Goal: Information Seeking & Learning: Learn about a topic

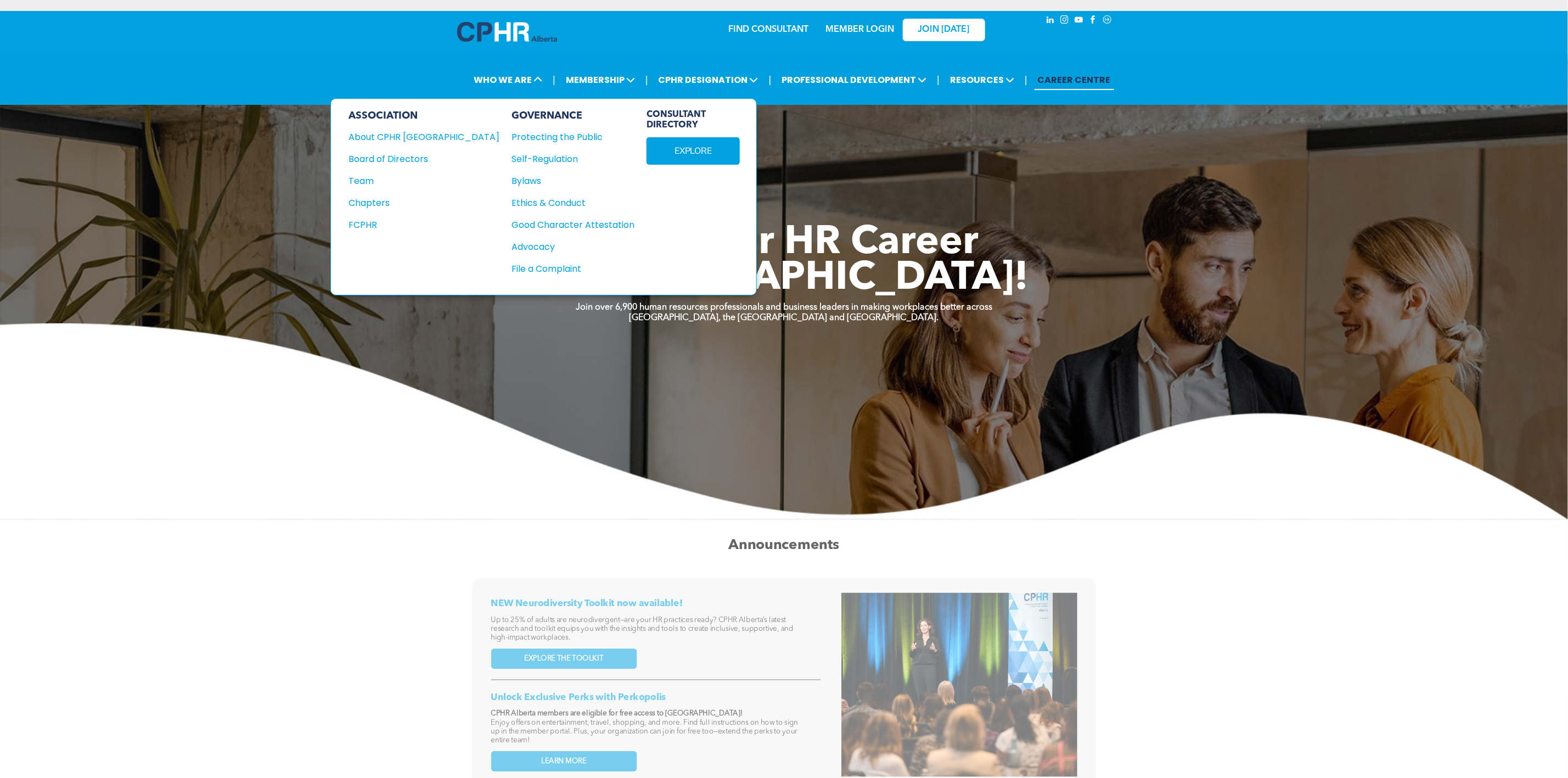
click at [367, 180] on div "Team" at bounding box center [416, 181] width 136 height 14
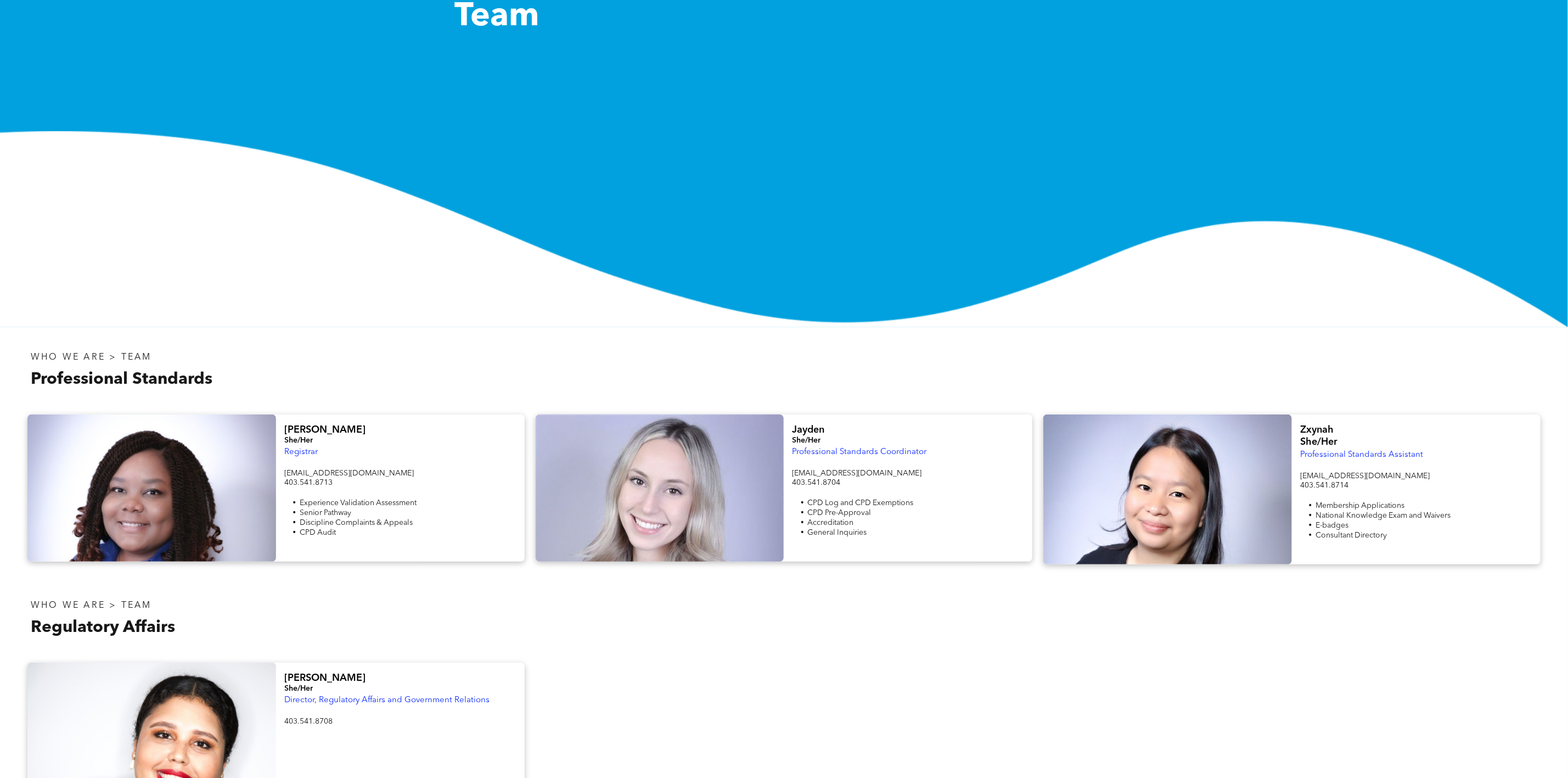
scroll to position [329, 0]
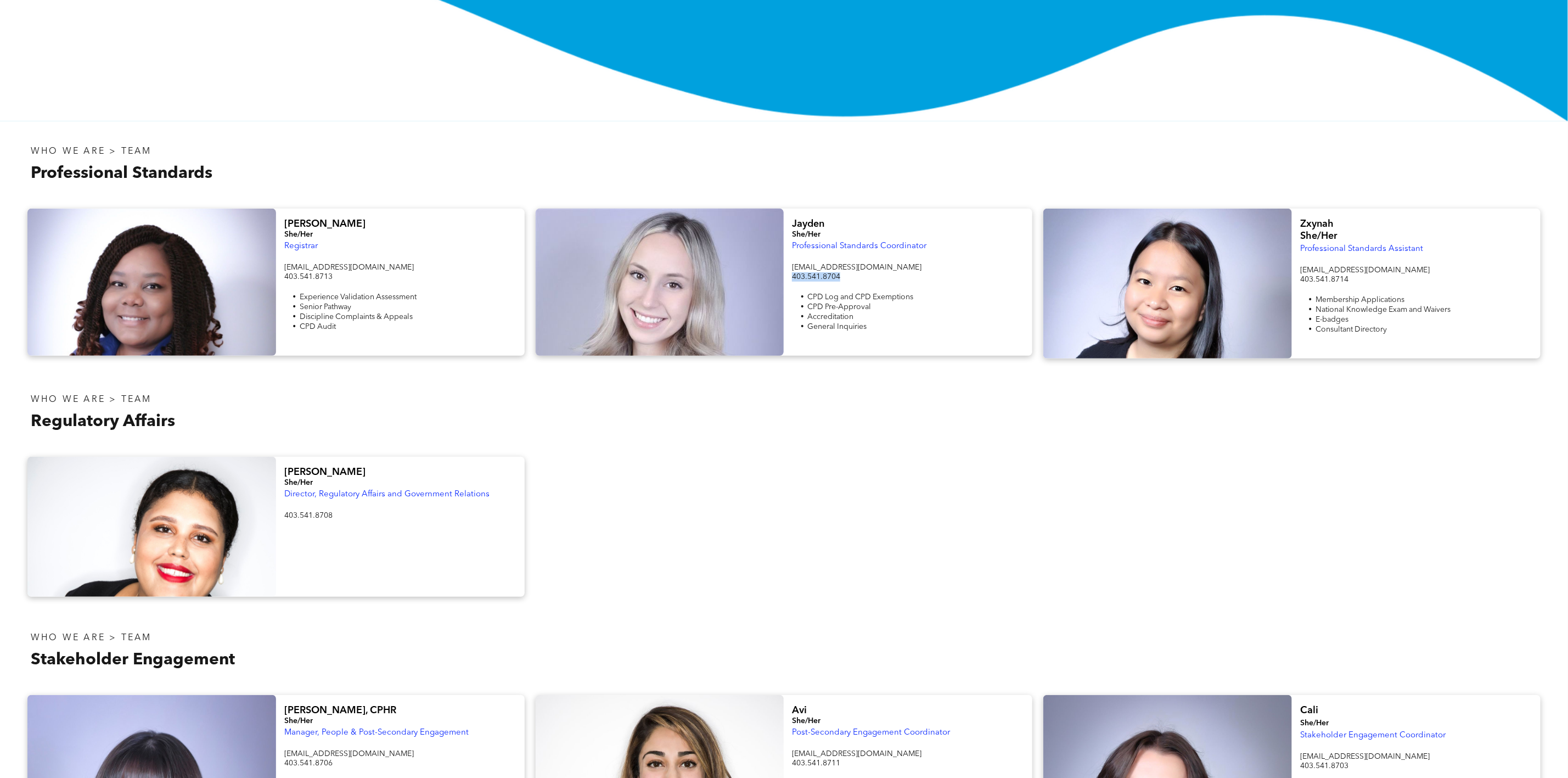
drag, startPoint x: 871, startPoint y: 278, endPoint x: 784, endPoint y: 276, distance: 87.0
click at [784, 276] on div "Jayden She/Her Professional Standards Coordinator info@cphrab.ca 403.541.8704 C…" at bounding box center [908, 282] width 249 height 147
copy span "403.541.8704"
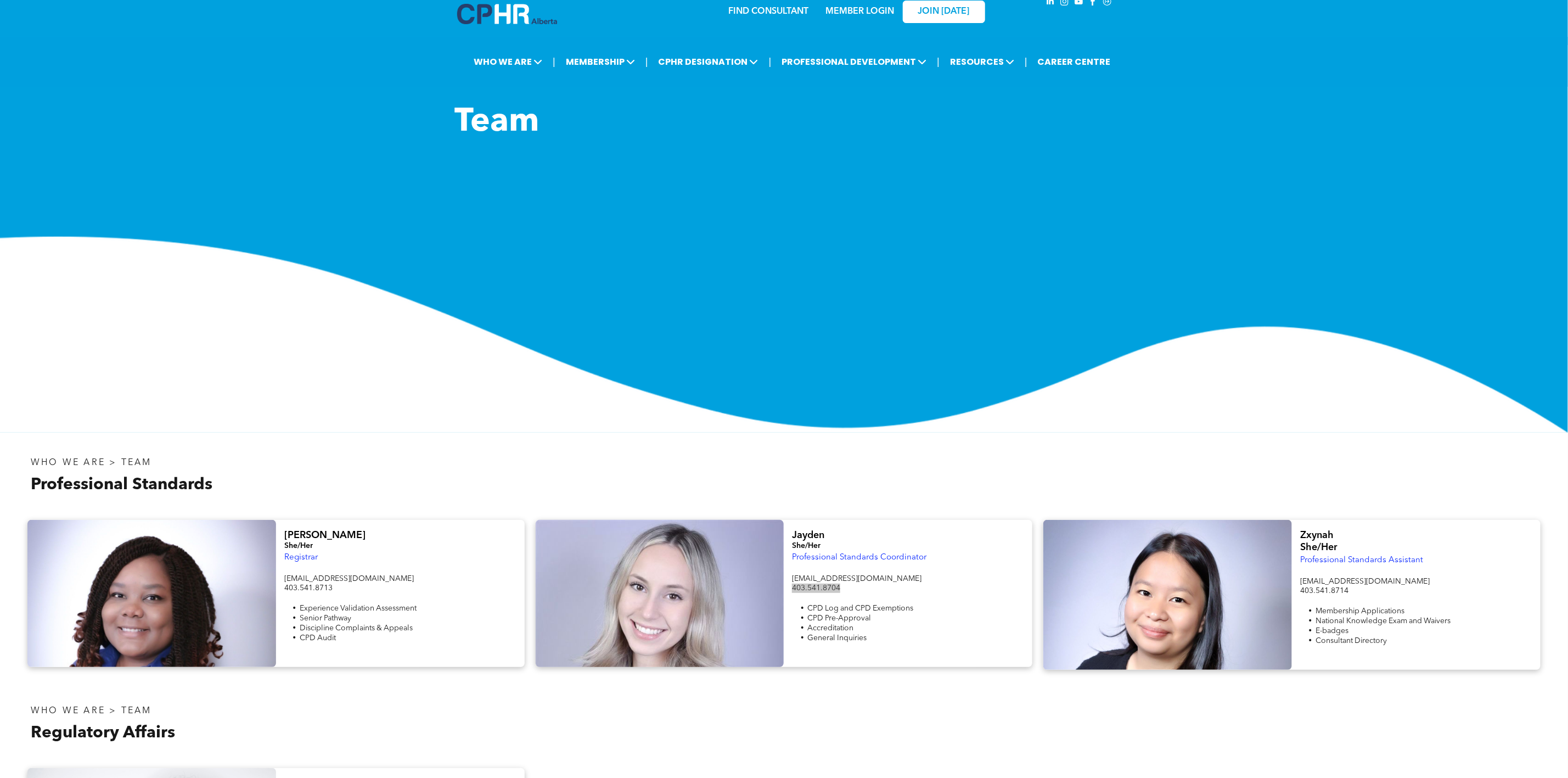
scroll to position [0, 0]
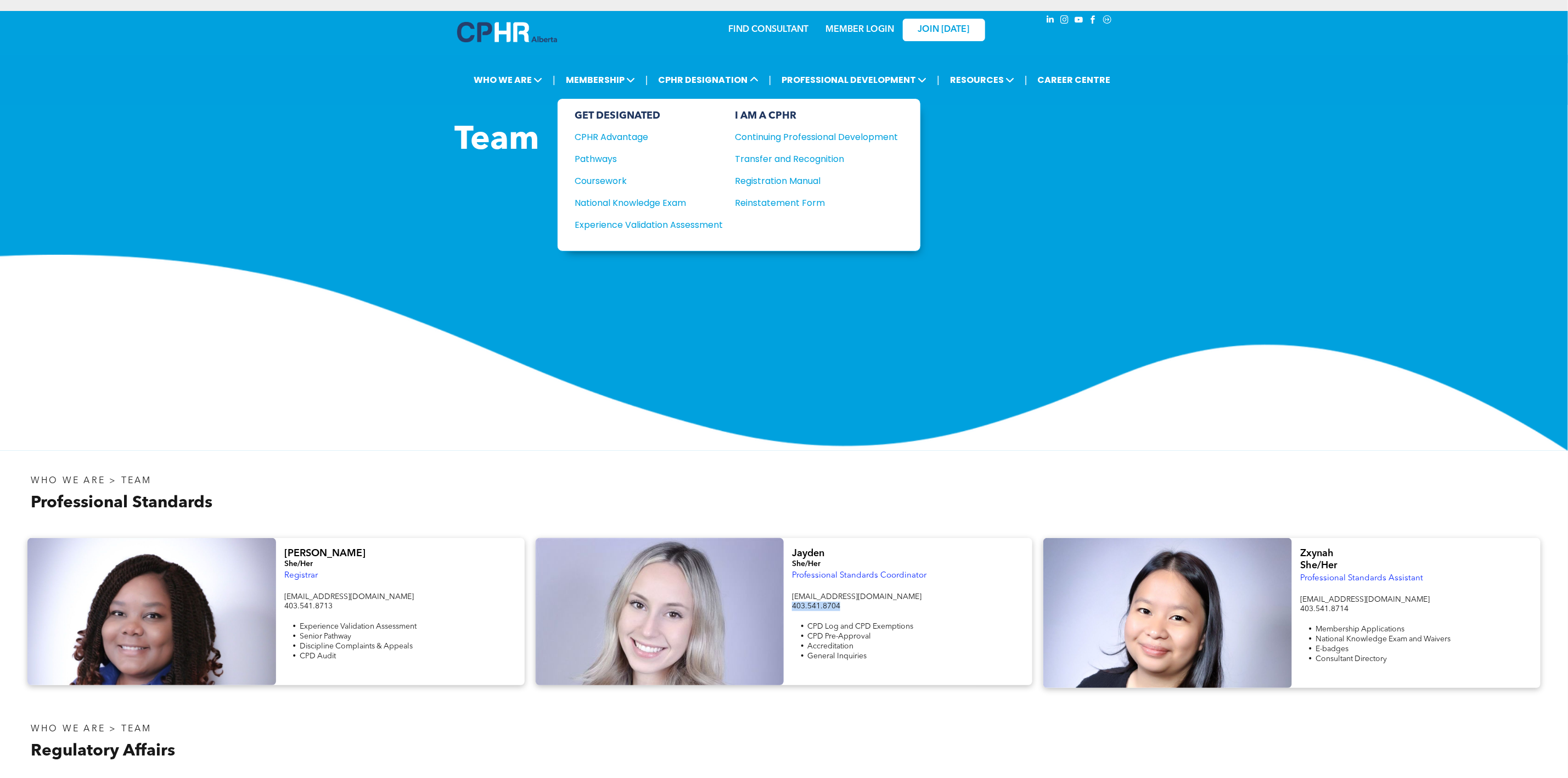
click at [690, 223] on div "Experience Validation Assessment" at bounding box center [642, 224] width 134 height 14
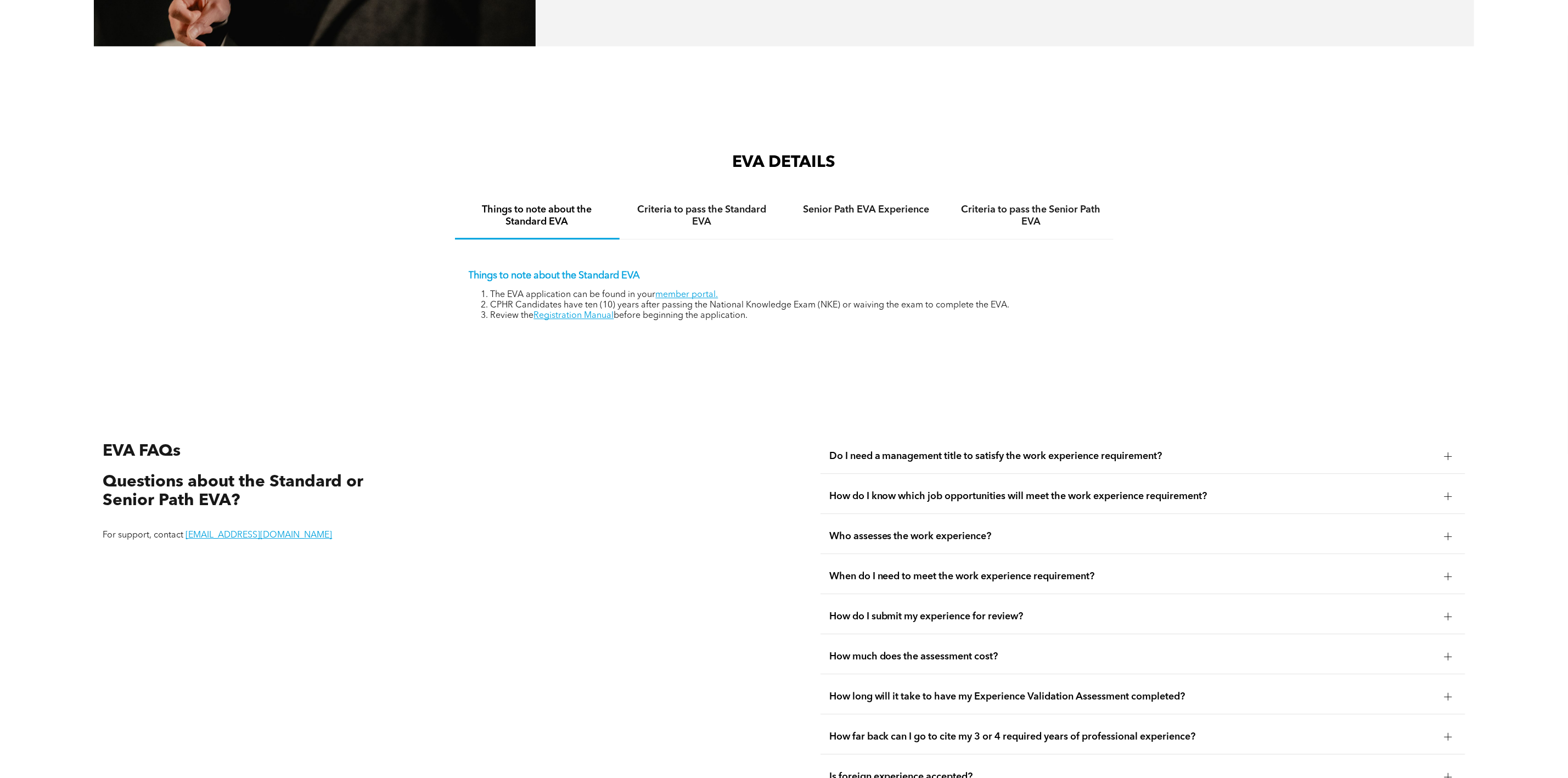
scroll to position [2058, 0]
click at [726, 226] on h4 "Criteria to pass the Standard EVA" at bounding box center [702, 214] width 145 height 24
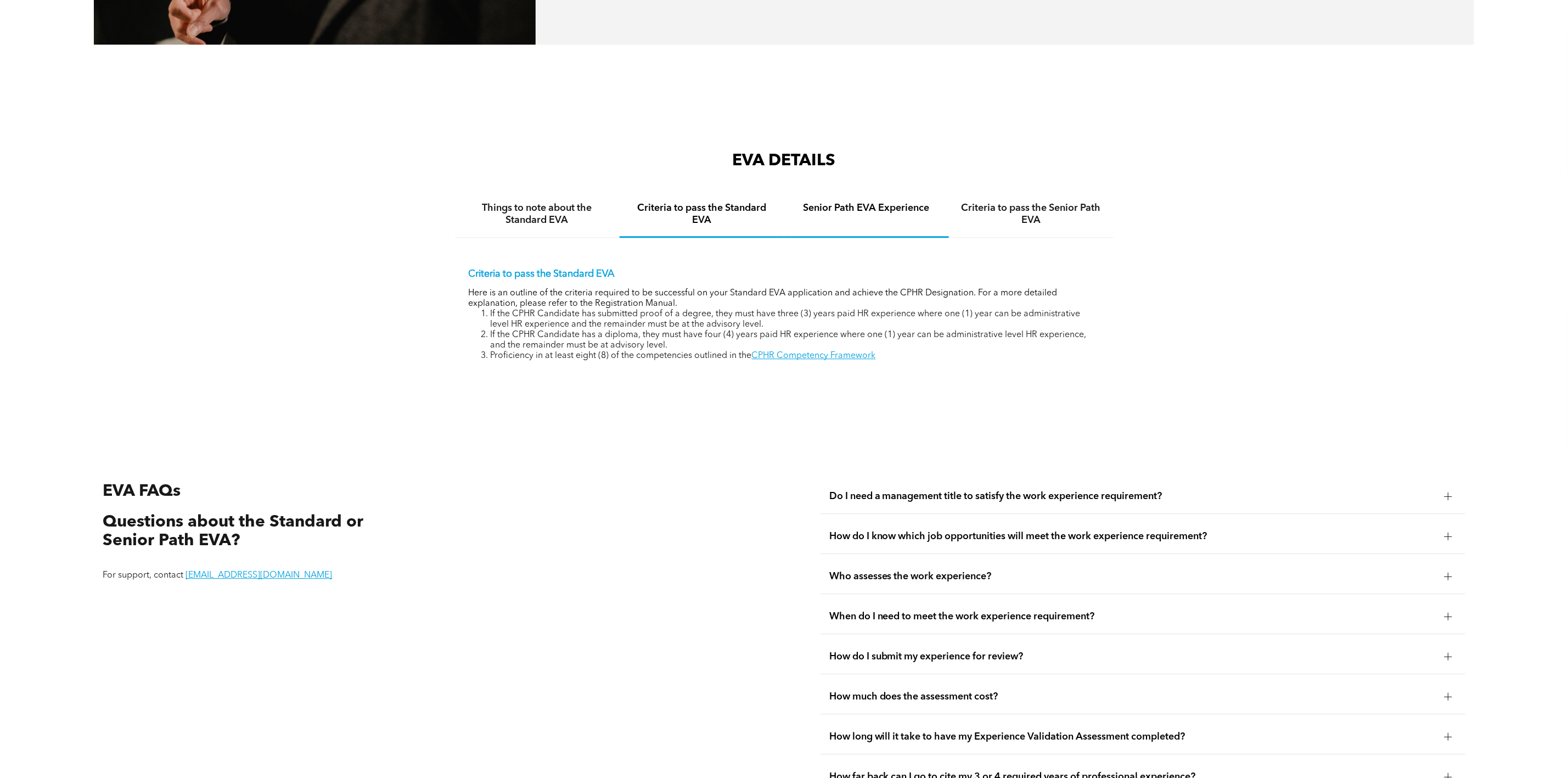
click at [880, 214] on h4 "Senior Path EVA Experience" at bounding box center [866, 208] width 145 height 12
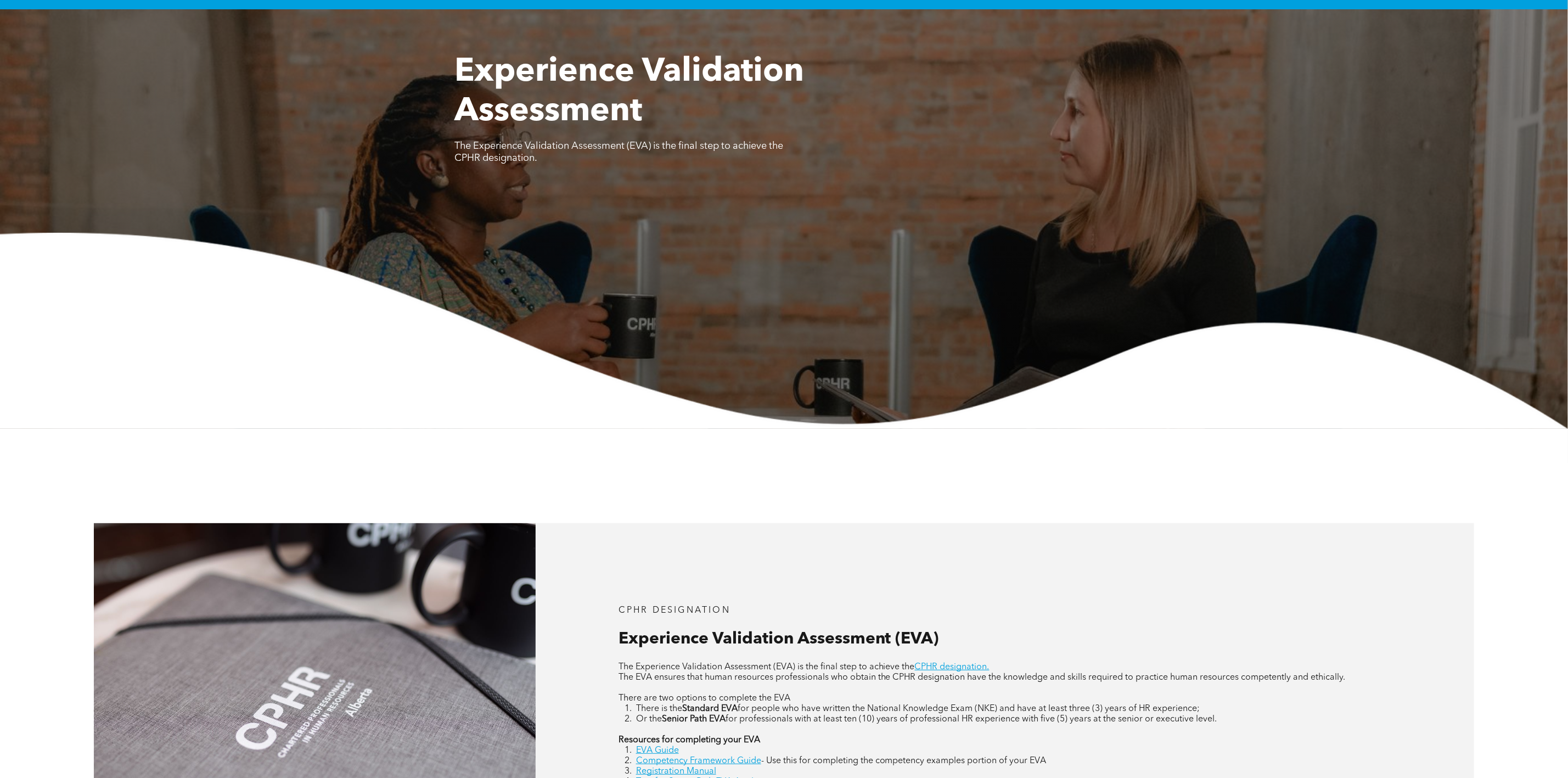
scroll to position [0, 0]
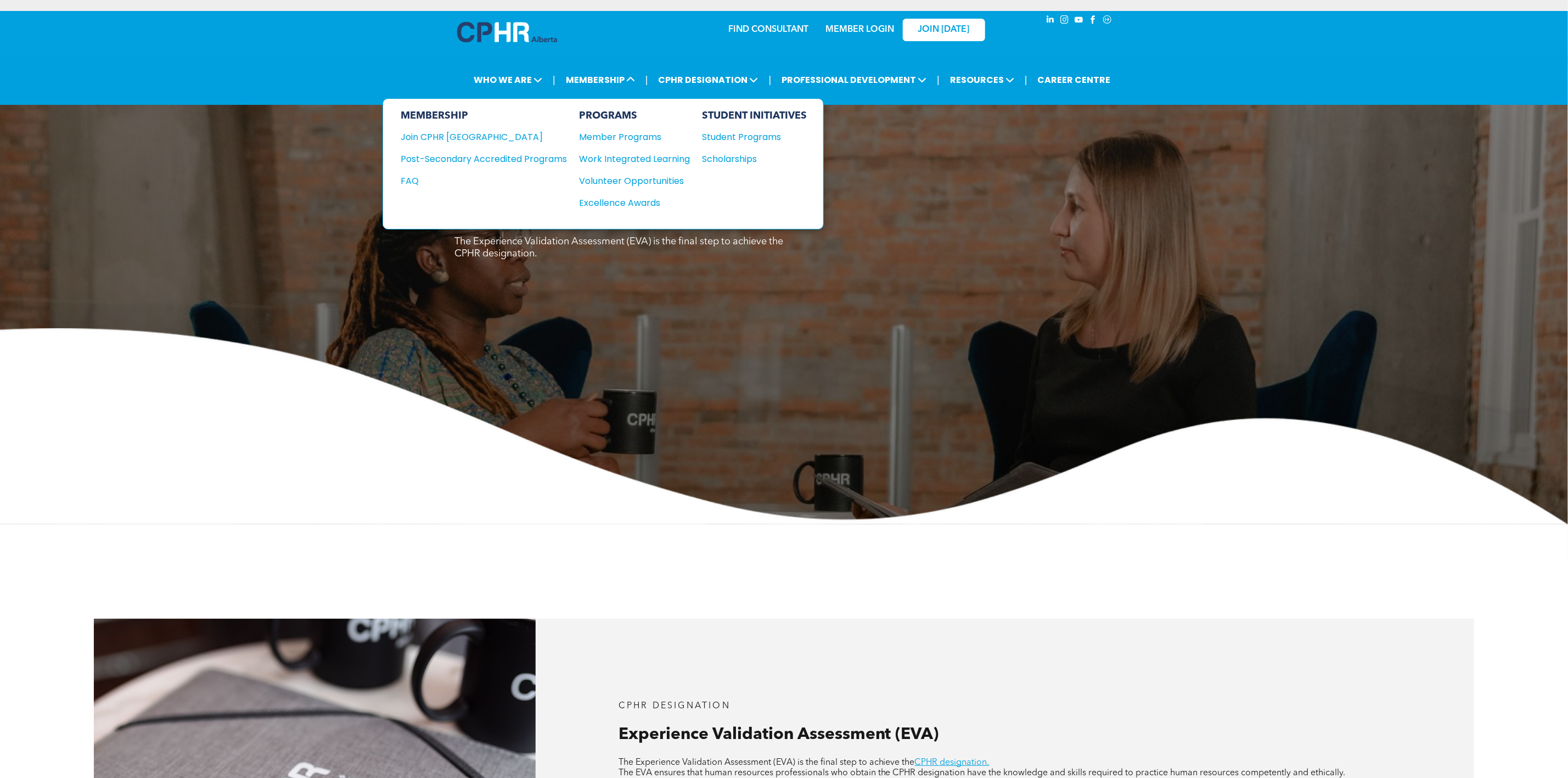
click at [516, 154] on div "Post-Secondary Accredited Programs" at bounding box center [476, 159] width 150 height 14
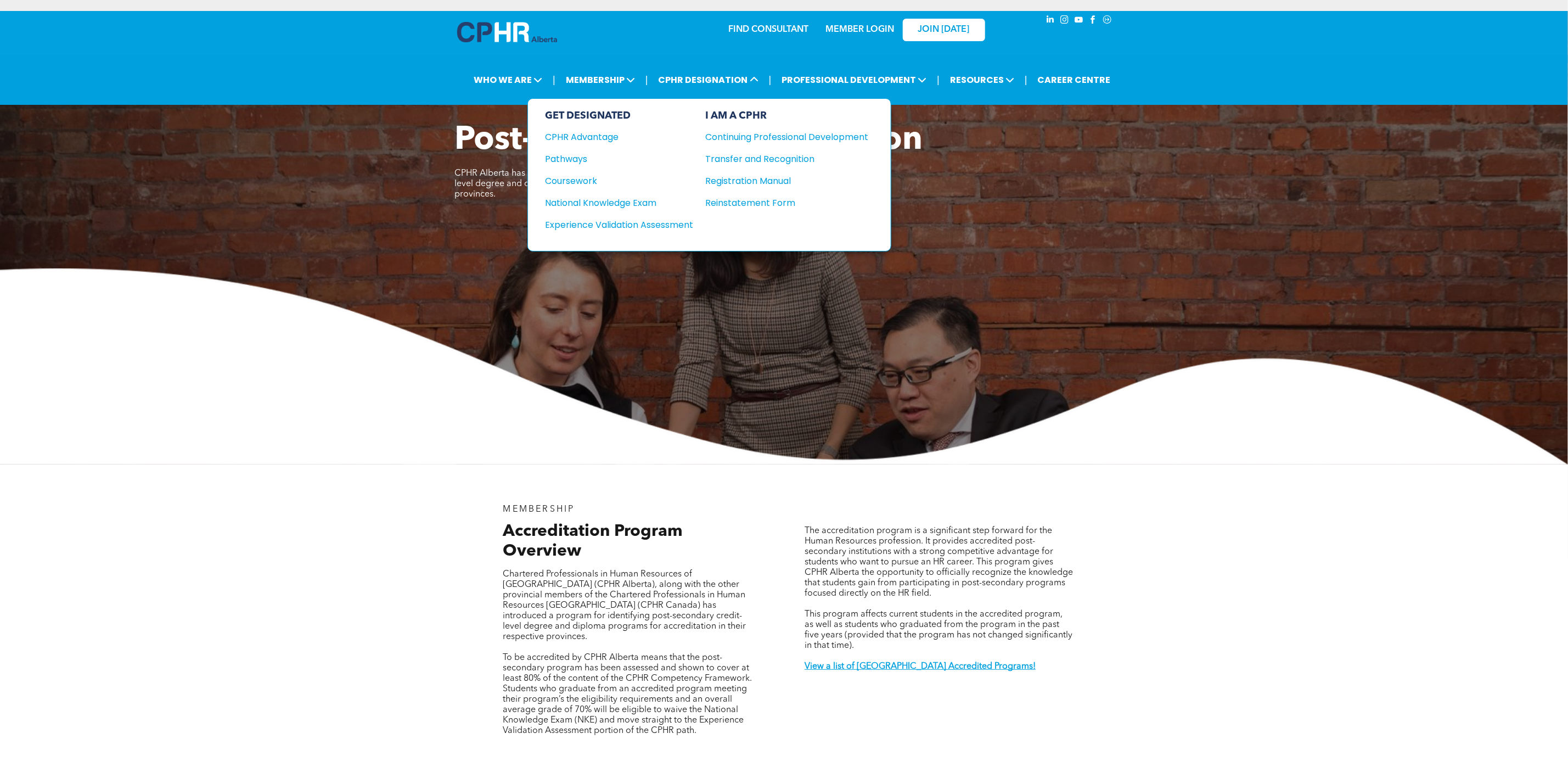
click at [583, 153] on div "Pathways" at bounding box center [612, 159] width 134 height 14
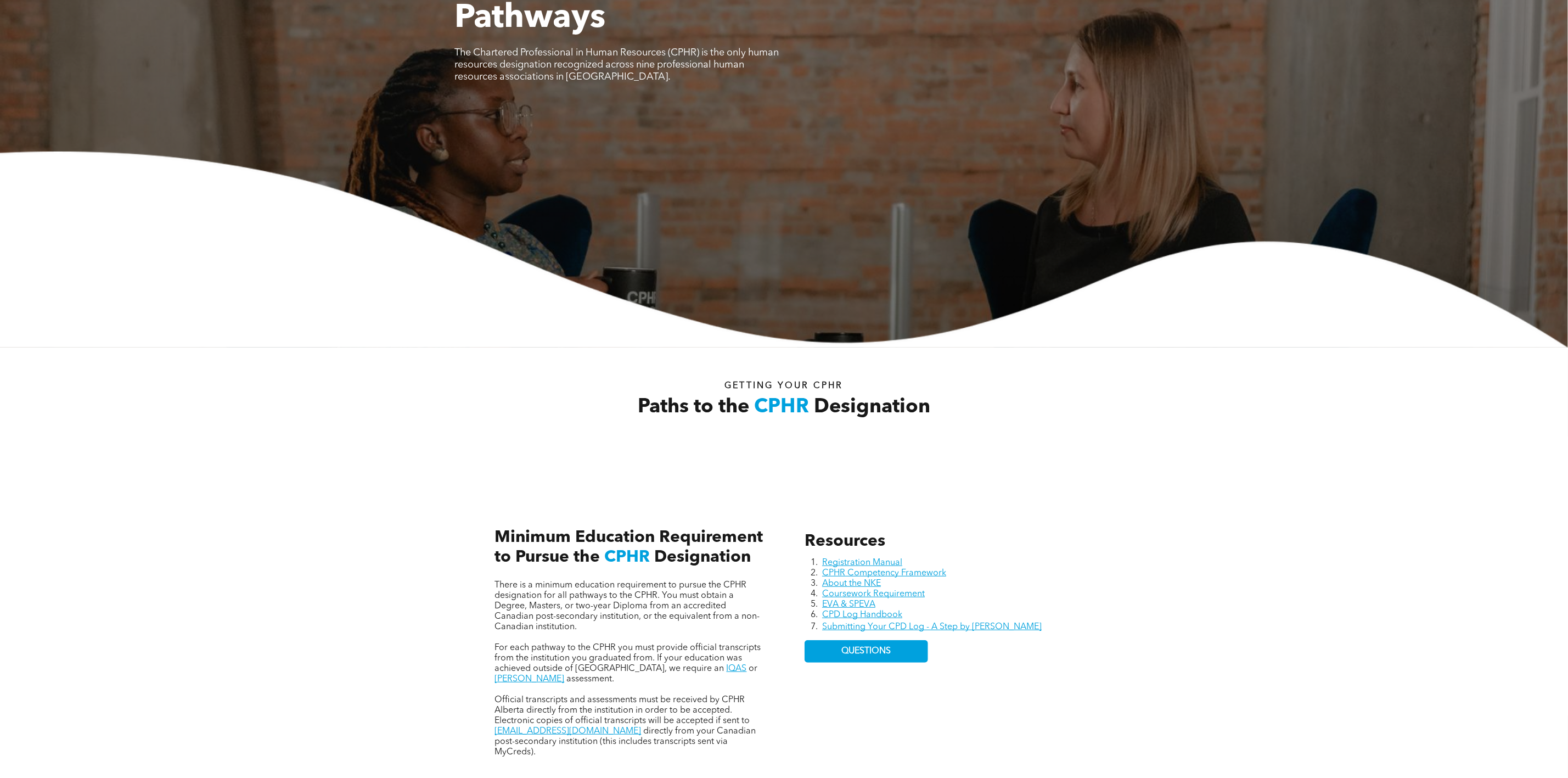
scroll to position [329, 0]
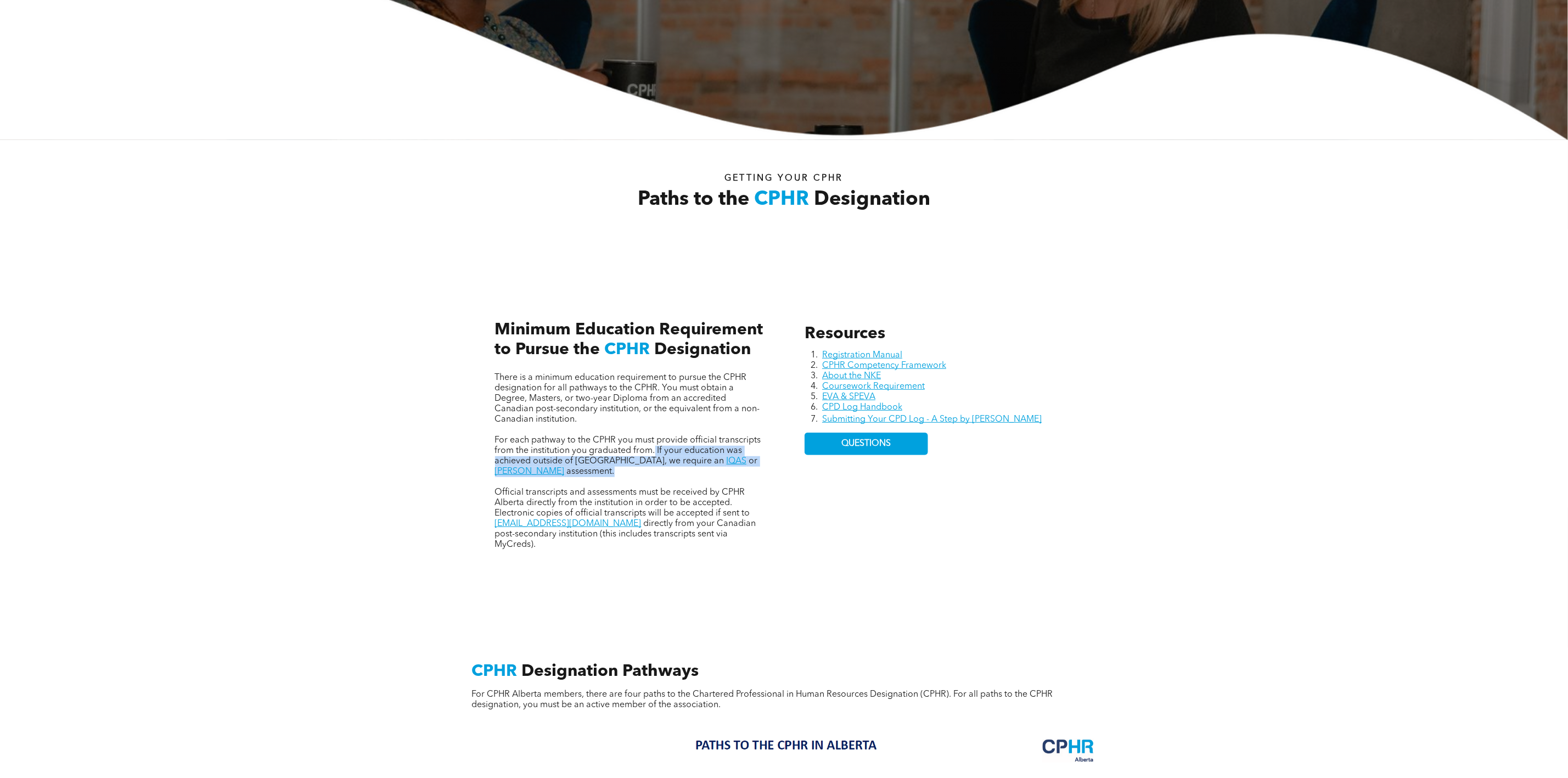
drag, startPoint x: 656, startPoint y: 453, endPoint x: 665, endPoint y: 473, distance: 21.9
click at [665, 473] on p "For each pathway to the CPHR you must provide official transcripts from the ins…" at bounding box center [629, 455] width 268 height 42
copy p "If your education was achieved outside of Canada, we require an IQAS or WES ass…"
click at [524, 278] on div "Resources Registration Manual CPHR Competency Framework About the NKE Coursewor…" at bounding box center [784, 424] width 658 height 331
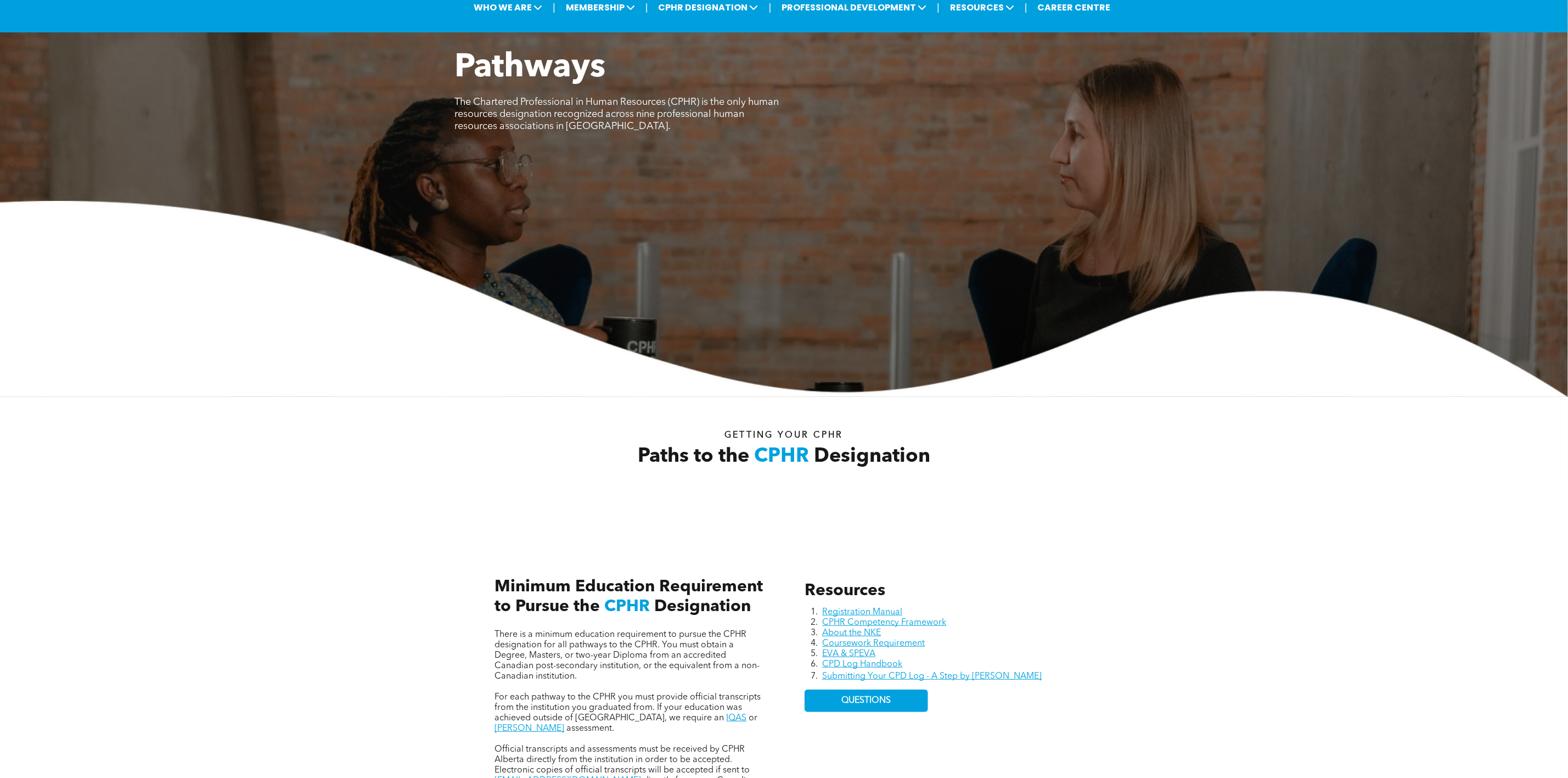
scroll to position [0, 0]
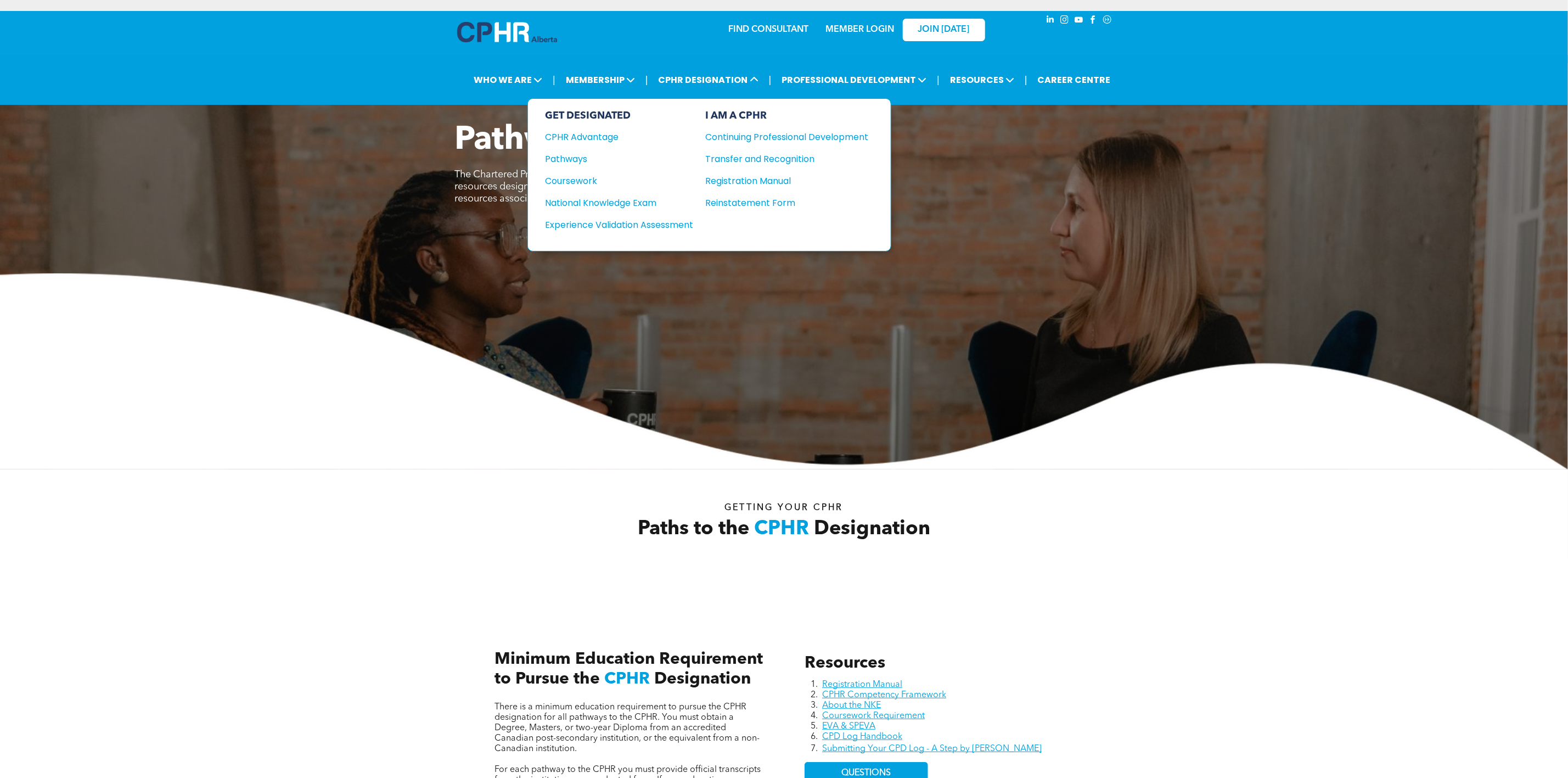
click at [772, 136] on div "Continuing Professional Development" at bounding box center [779, 136] width 147 height 14
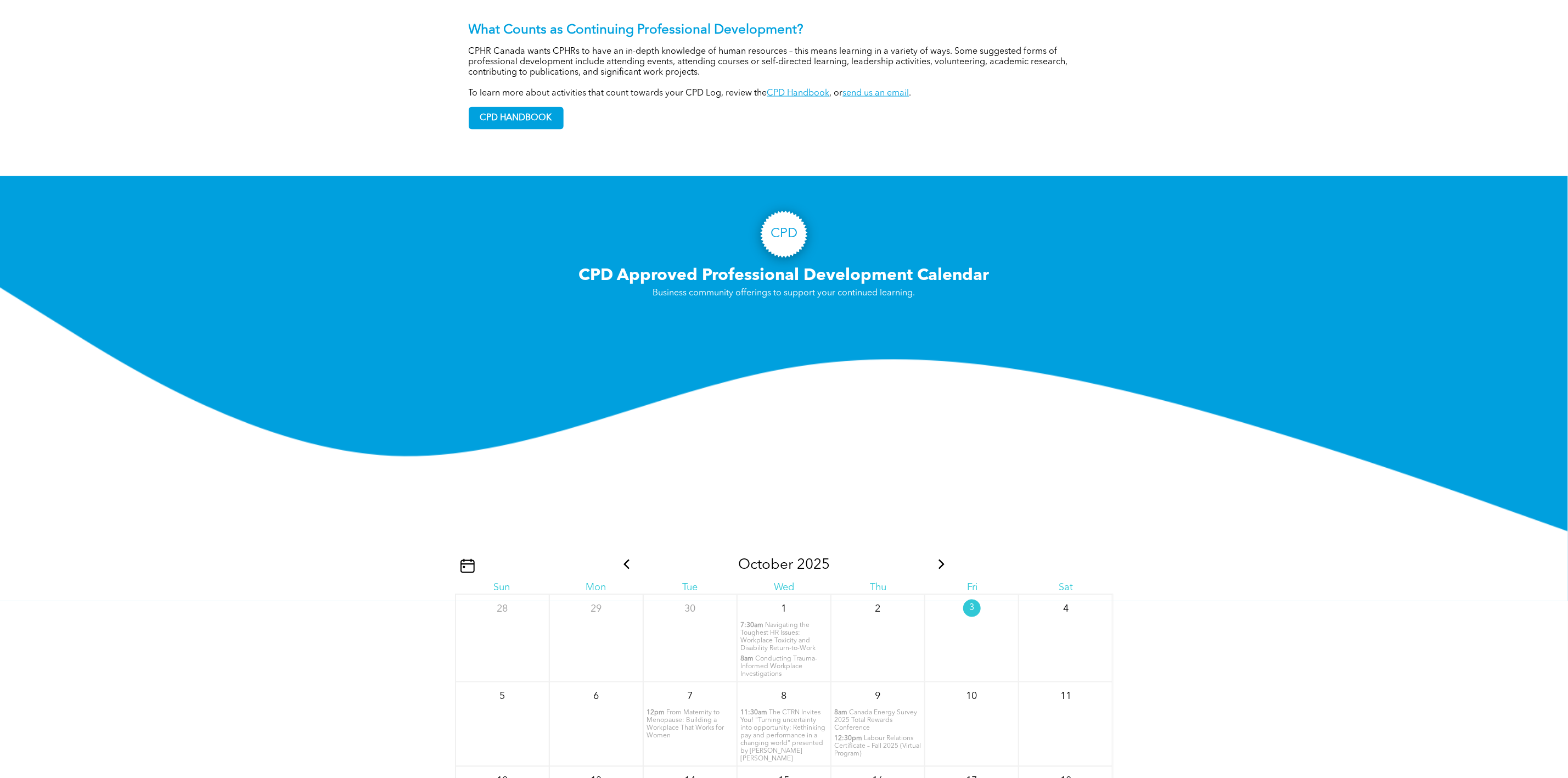
scroll to position [823, 0]
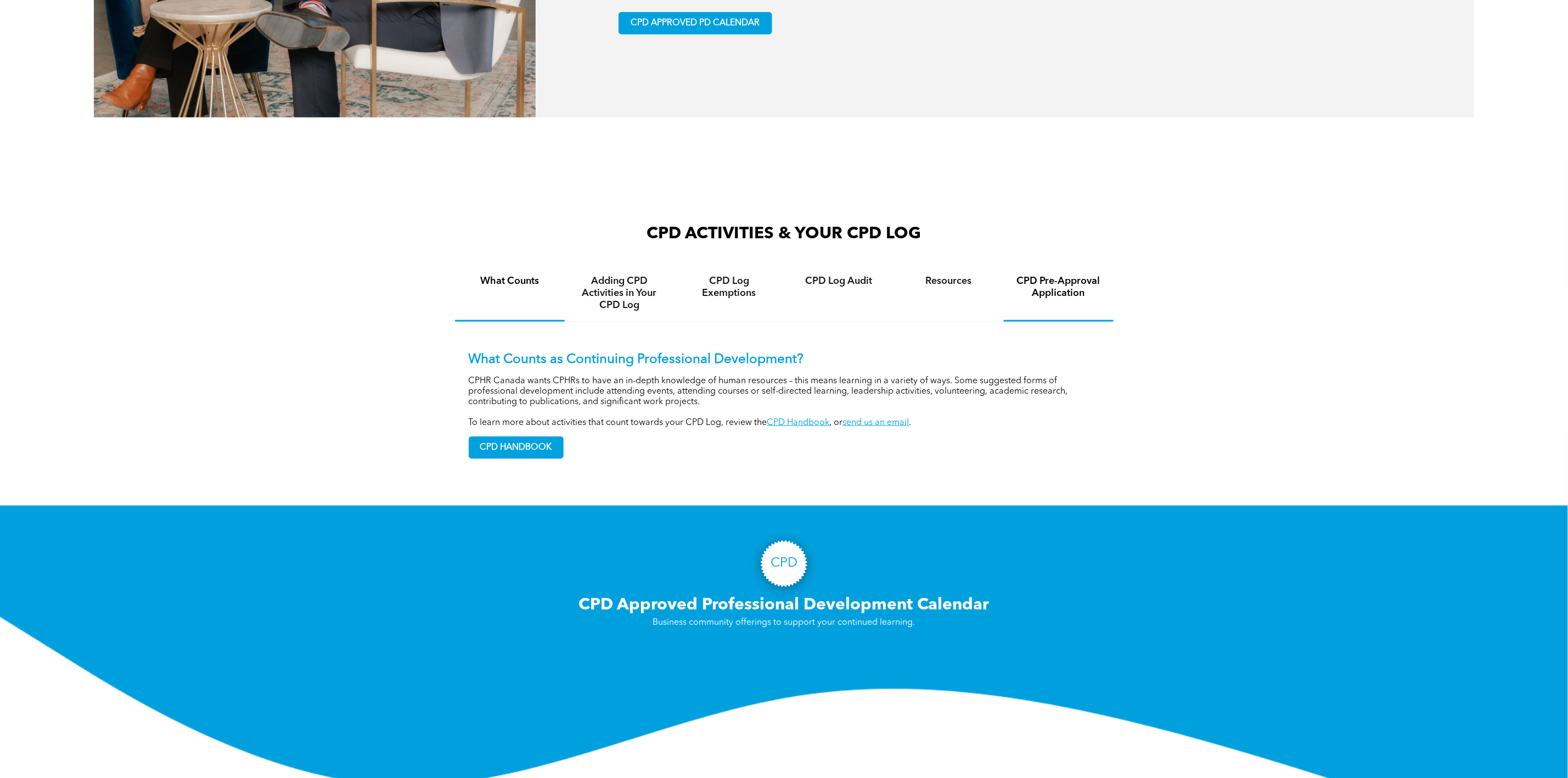
click at [1046, 282] on h4 "CPD Pre-Approval Application" at bounding box center [1058, 287] width 90 height 24
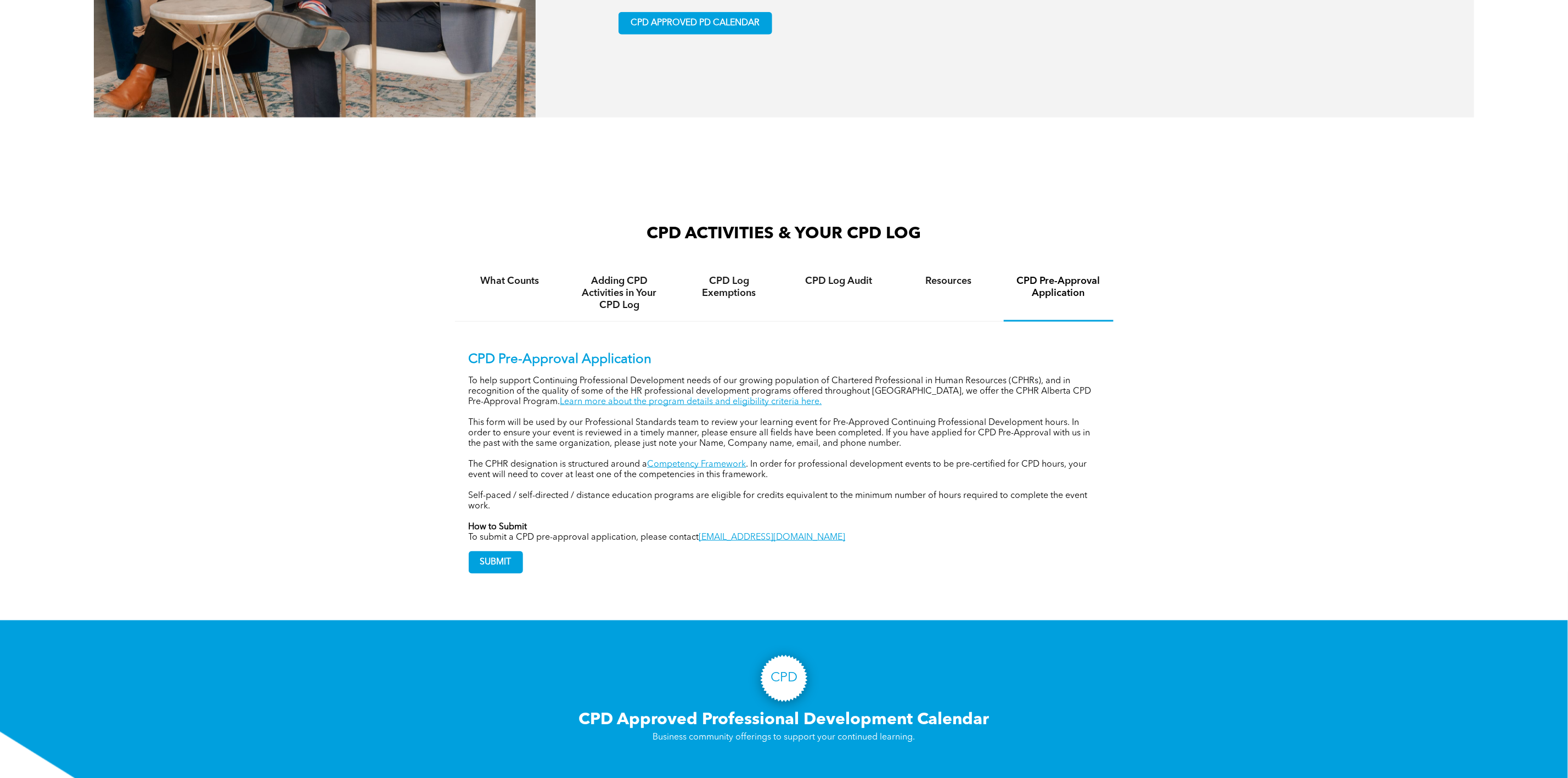
click at [641, 397] on link "Learn more about the program details and eligibility criteria here." at bounding box center [691, 401] width 261 height 8
